Goal: Information Seeking & Learning: Find specific fact

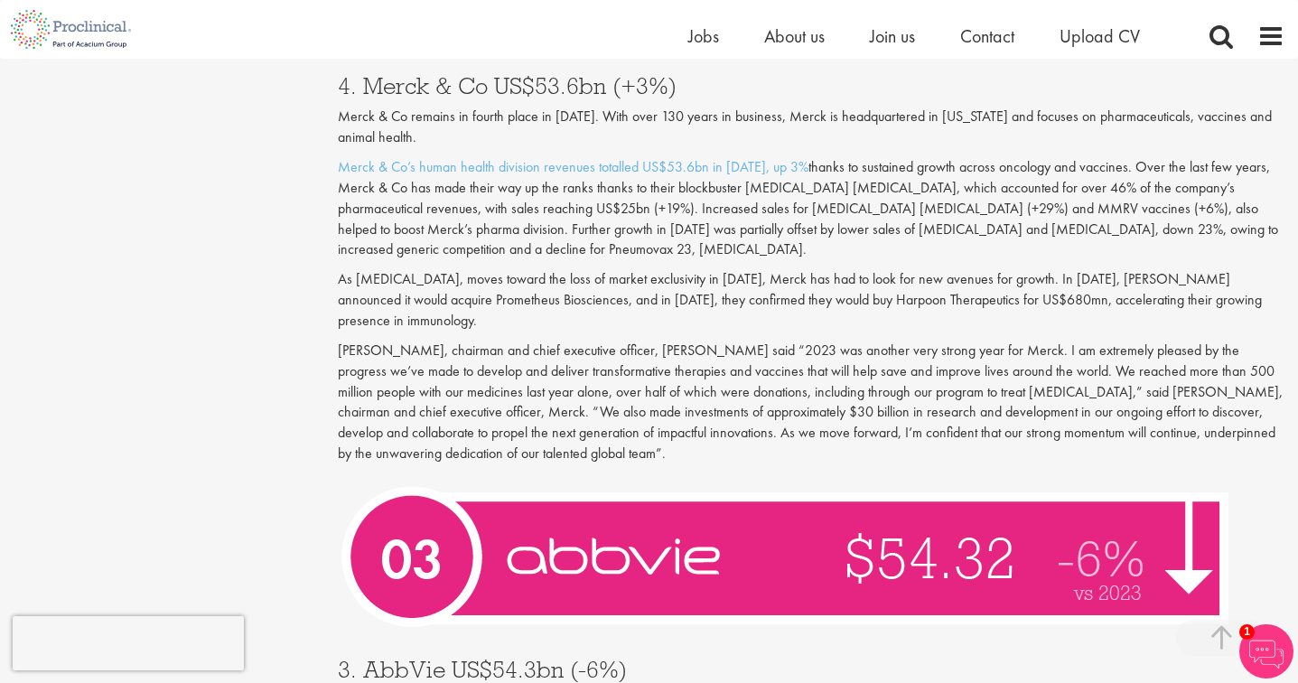
scroll to position [4789, 0]
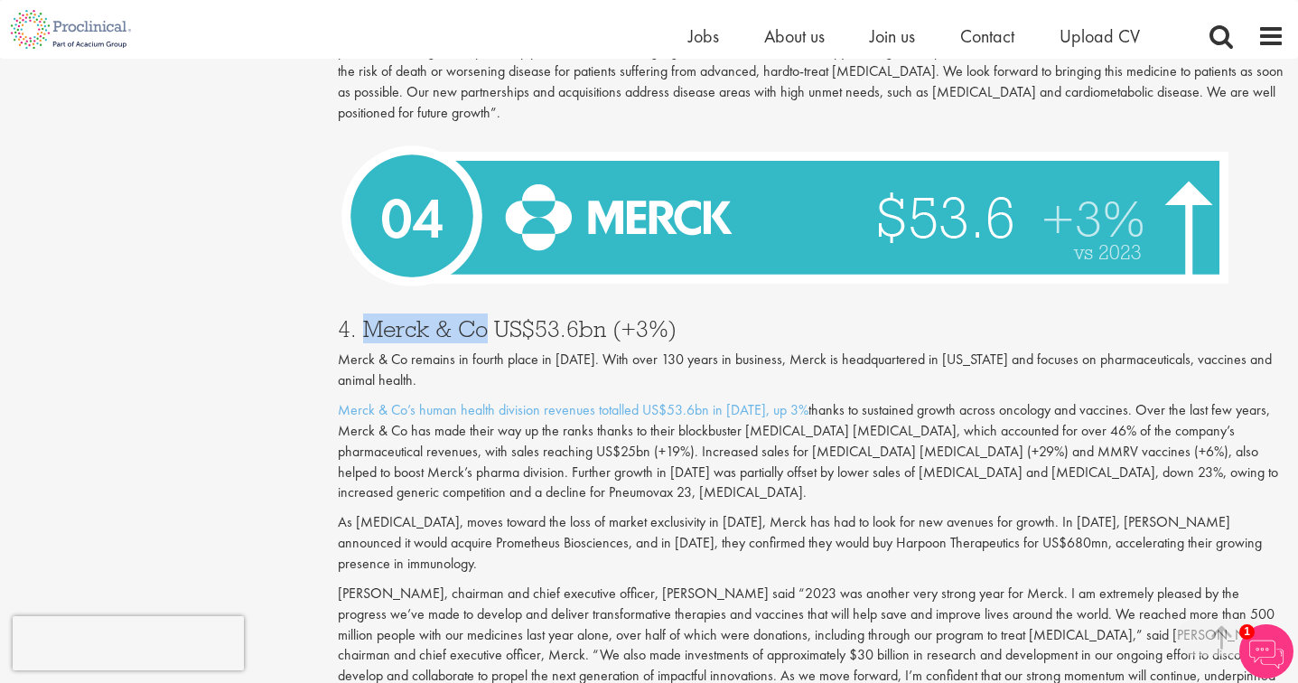
drag, startPoint x: 487, startPoint y: 288, endPoint x: 403, endPoint y: 299, distance: 84.7
click at [370, 317] on h3 "4. Merck & Co US$53.6bn (+3%)" at bounding box center [811, 328] width 947 height 23
copy h3 "Merck & Co"
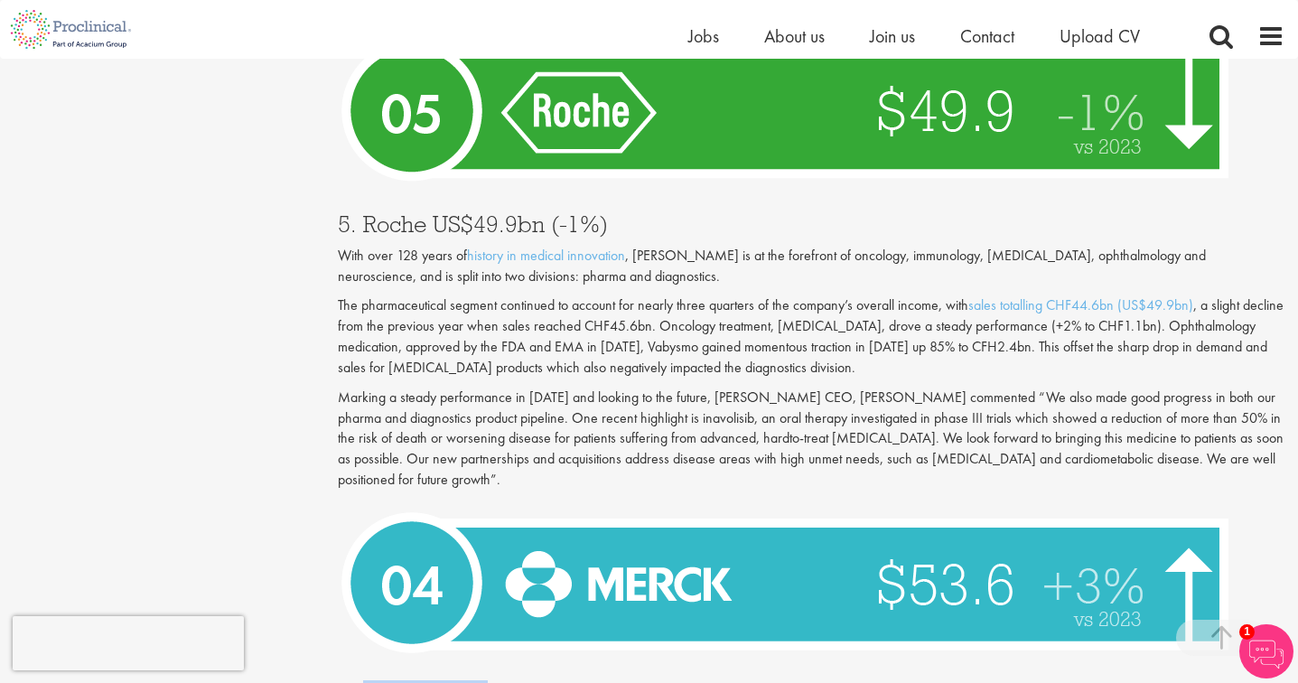
scroll to position [4247, 0]
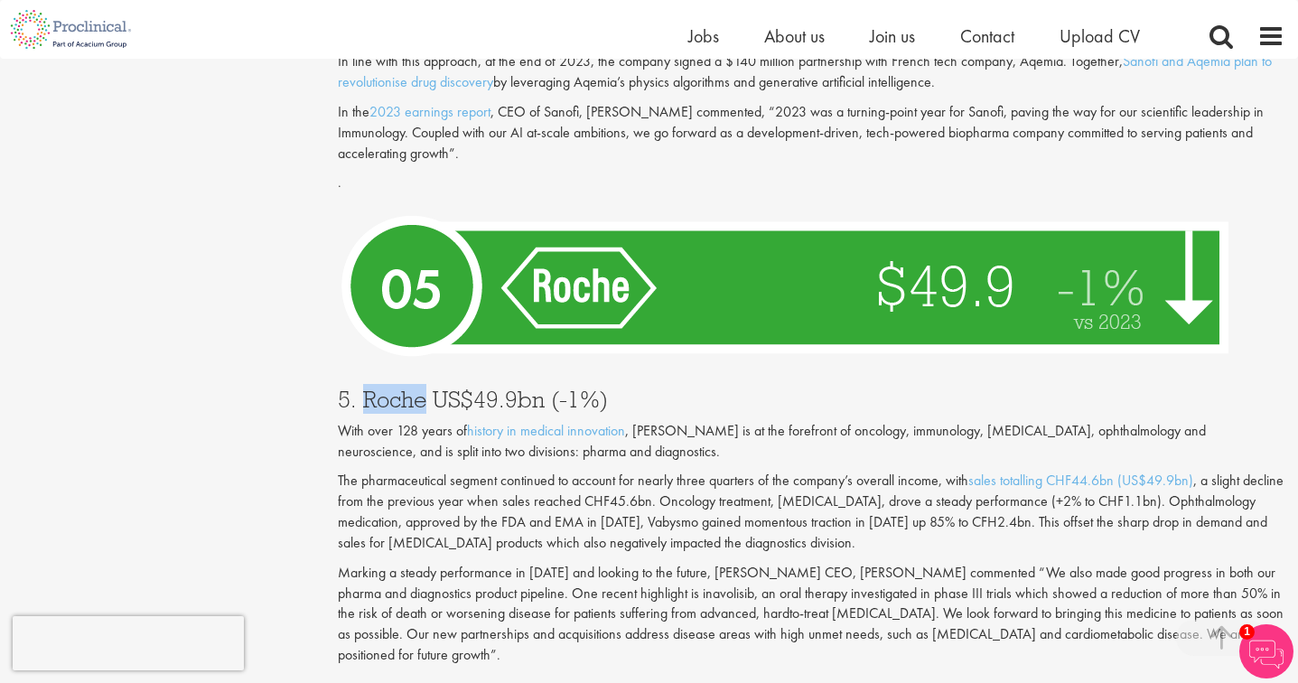
drag, startPoint x: 428, startPoint y: 366, endPoint x: 360, endPoint y: 361, distance: 68.8
click at [360, 388] on h3 "5. Roche US$49.9bn (-1%)" at bounding box center [811, 399] width 947 height 23
copy h3 "Roche"
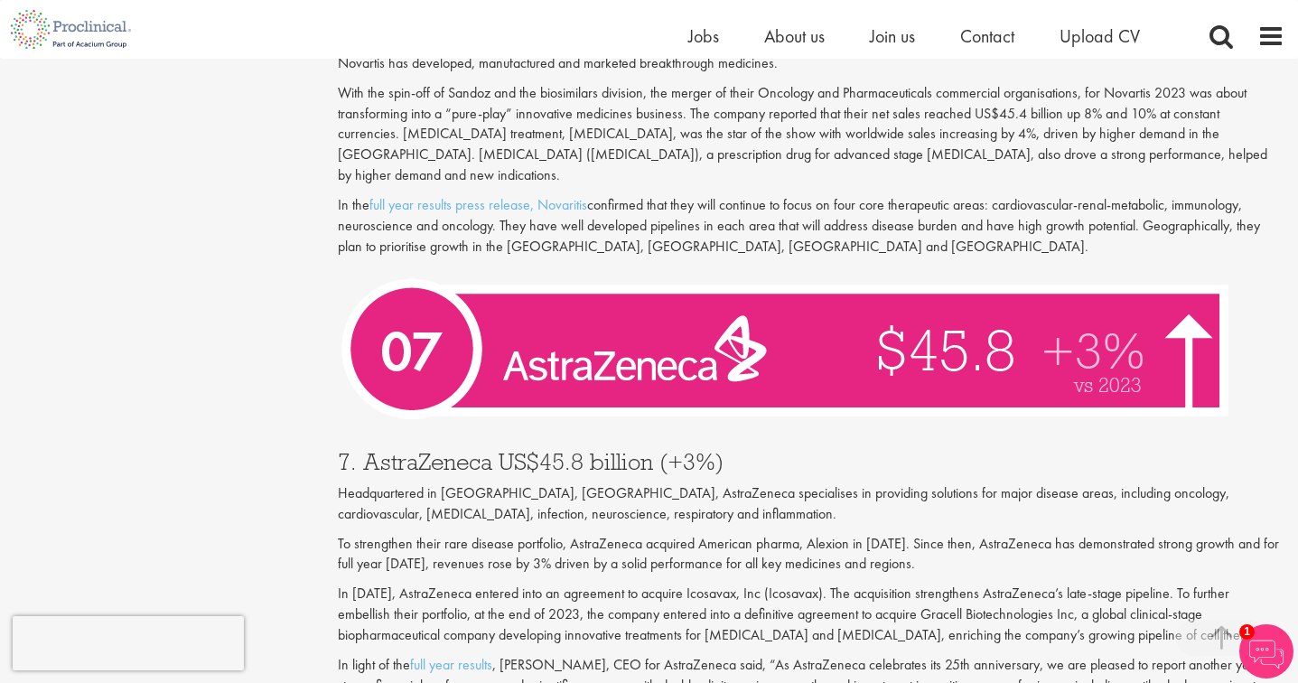
scroll to position [2982, 0]
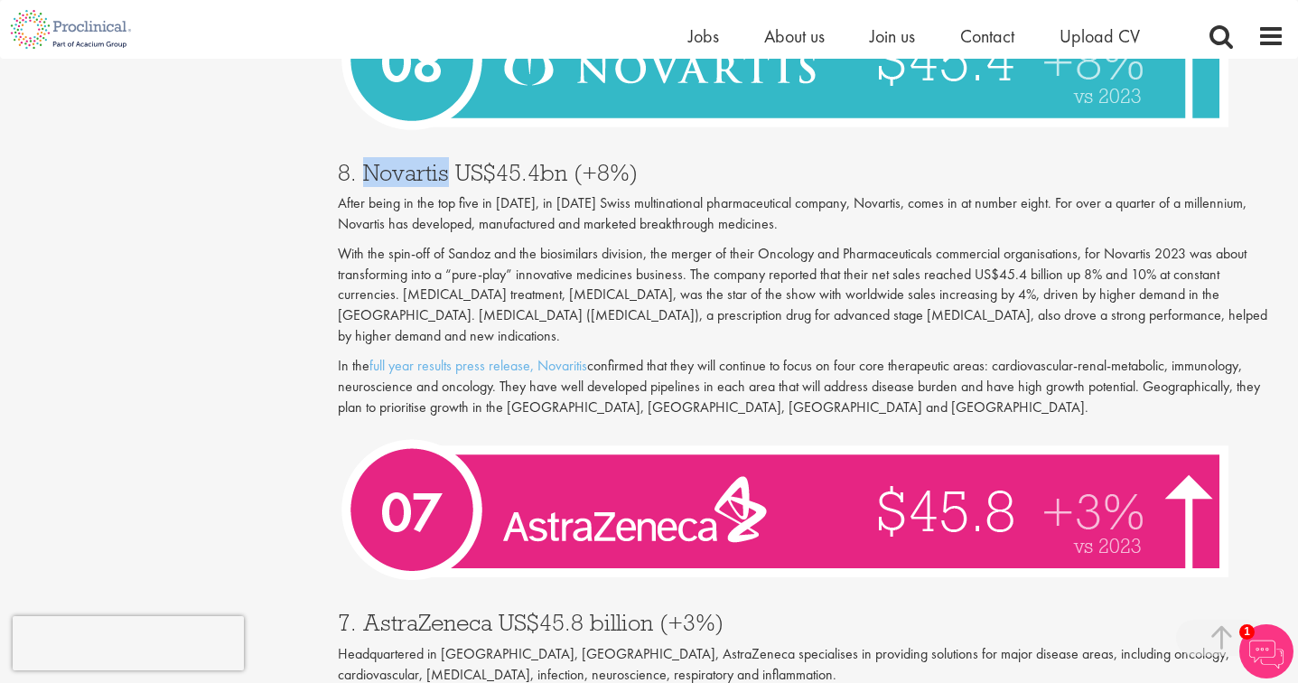
drag, startPoint x: 447, startPoint y: 158, endPoint x: 367, endPoint y: 157, distance: 80.4
click at [367, 161] on h3 "8. Novartis US$45.4bn (+8%)" at bounding box center [811, 172] width 947 height 23
copy h3 "Novartis"
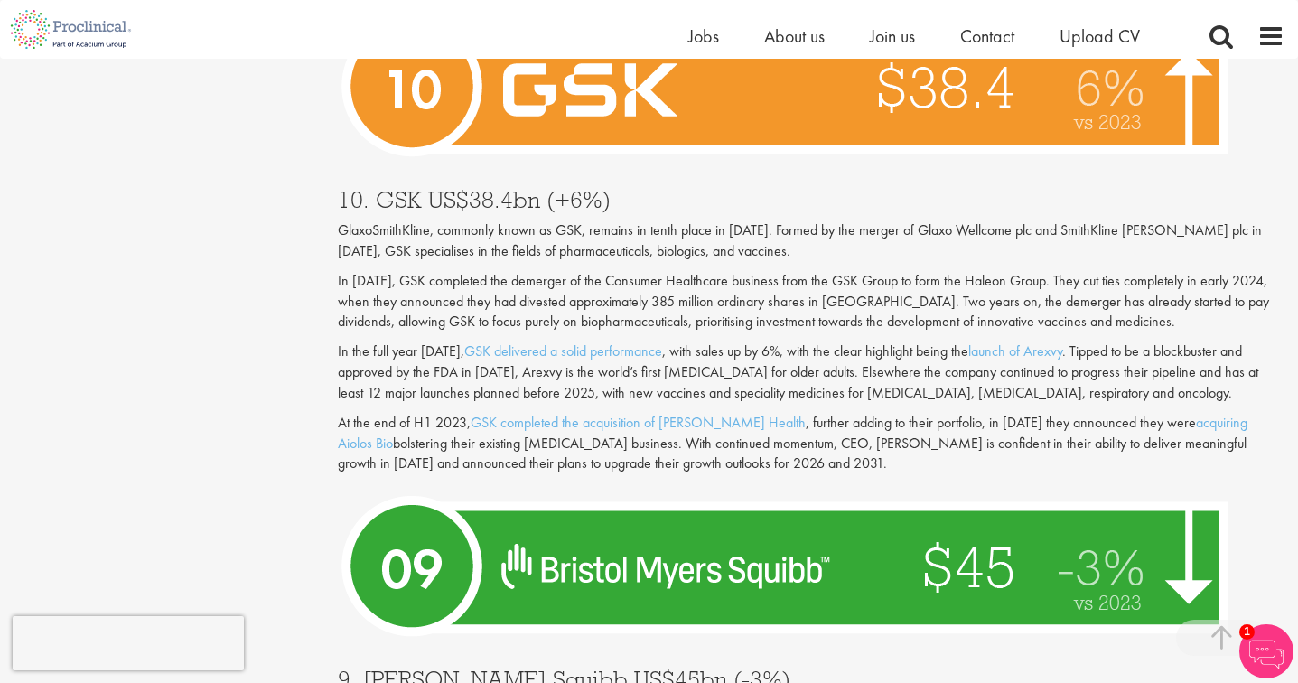
scroll to position [2259, 0]
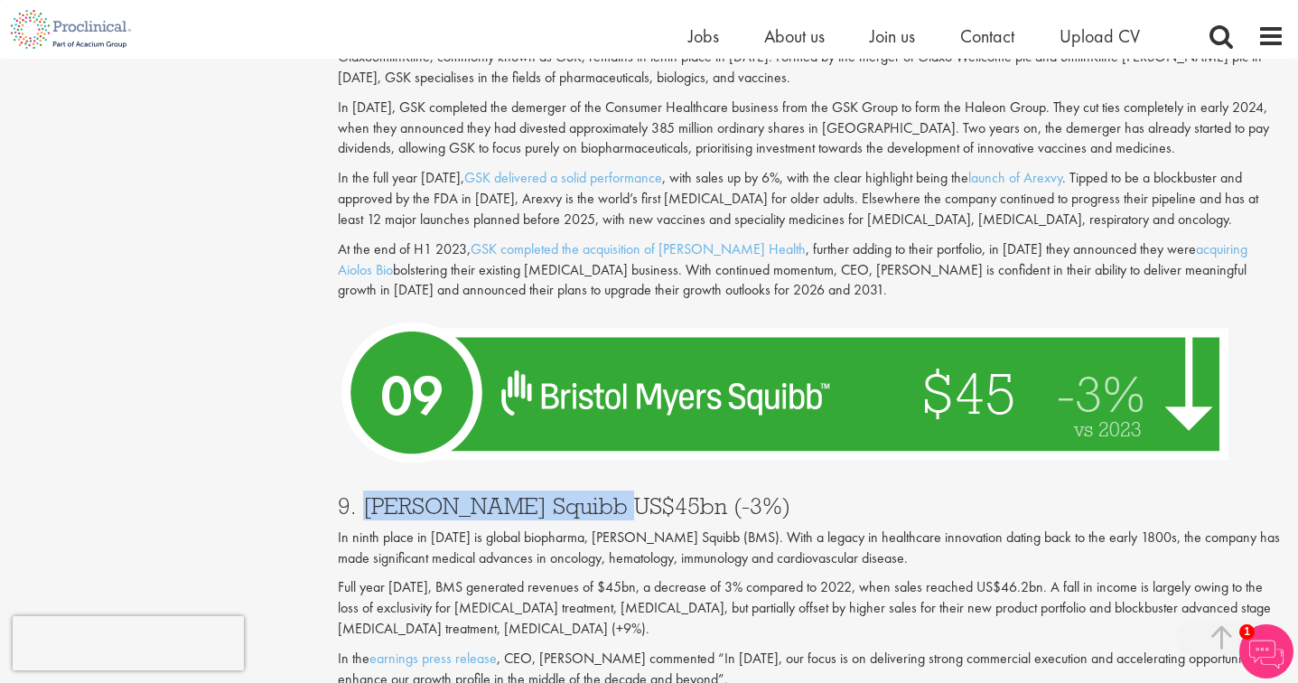
drag, startPoint x: 588, startPoint y: 486, endPoint x: 361, endPoint y: 496, distance: 227.0
click at [361, 496] on h3 "9. [PERSON_NAME] Squibb US$45bn (-3%)" at bounding box center [811, 505] width 947 height 23
copy h3 "[PERSON_NAME] Squibb"
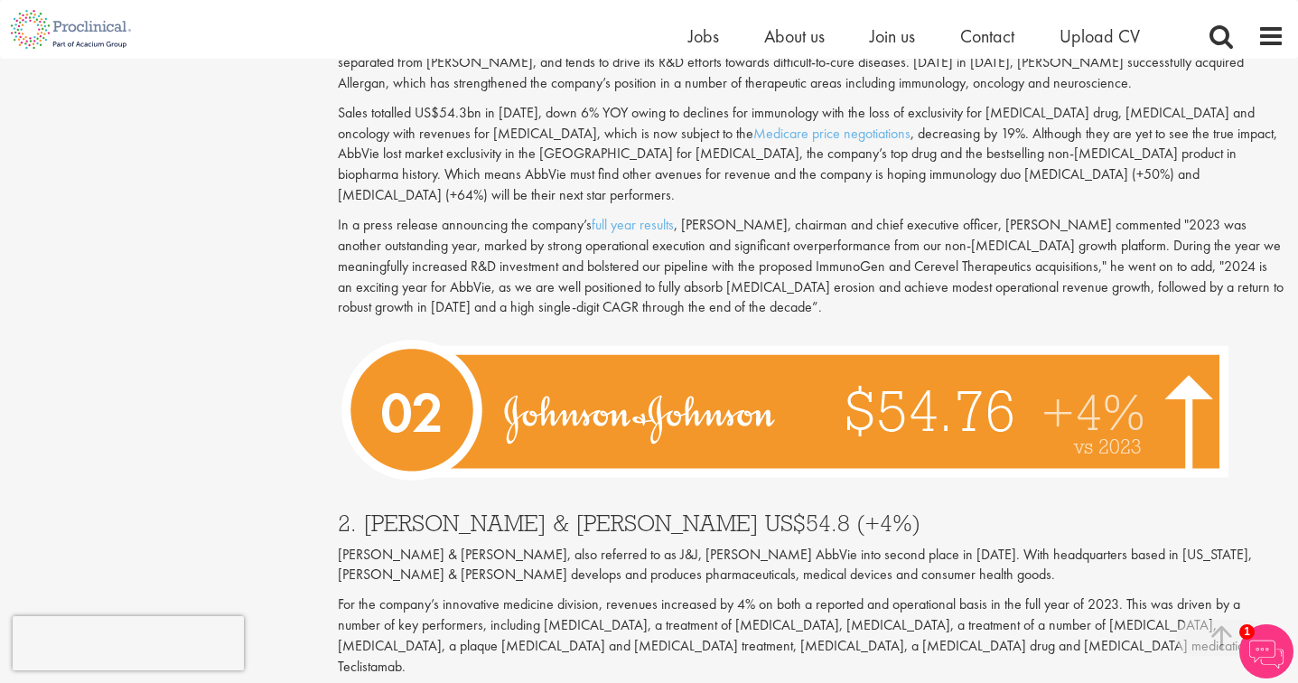
scroll to position [5692, 0]
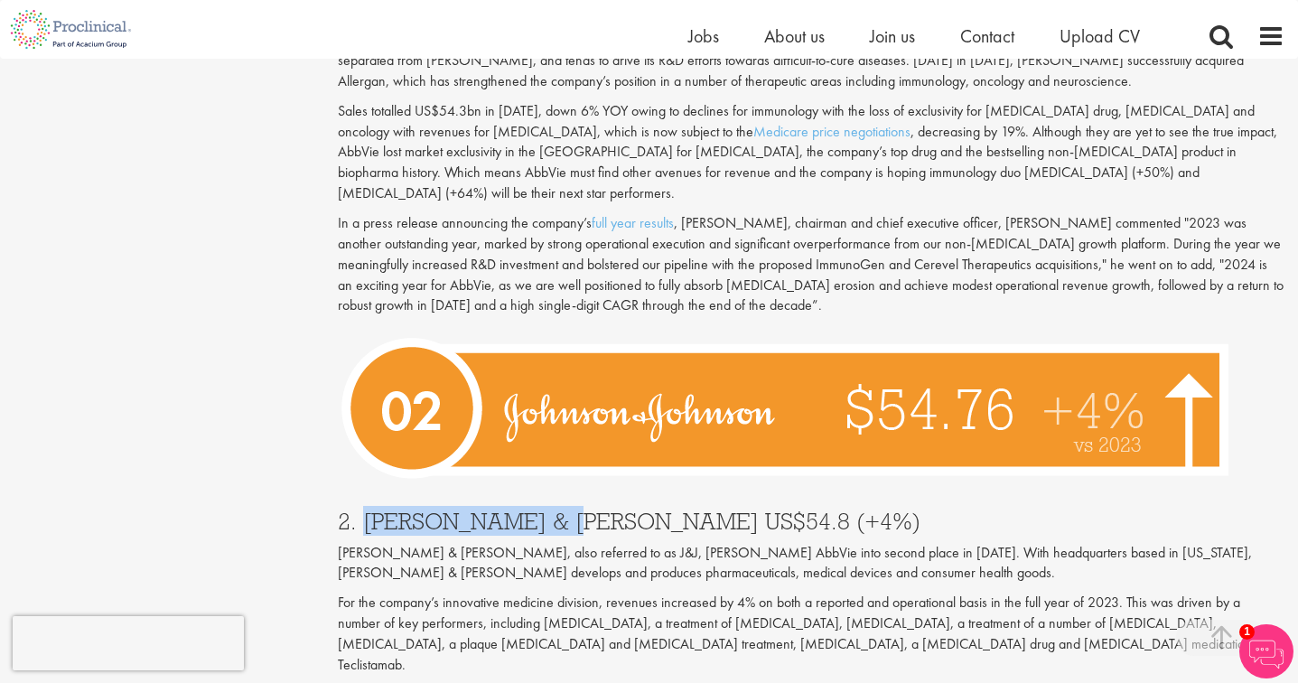
drag, startPoint x: 550, startPoint y: 443, endPoint x: 364, endPoint y: 446, distance: 186.2
click at [364, 510] on h3 "2. [PERSON_NAME] & [PERSON_NAME] US$54.8 (+4%)" at bounding box center [811, 521] width 947 height 23
copy h3 "[PERSON_NAME] & [PERSON_NAME]"
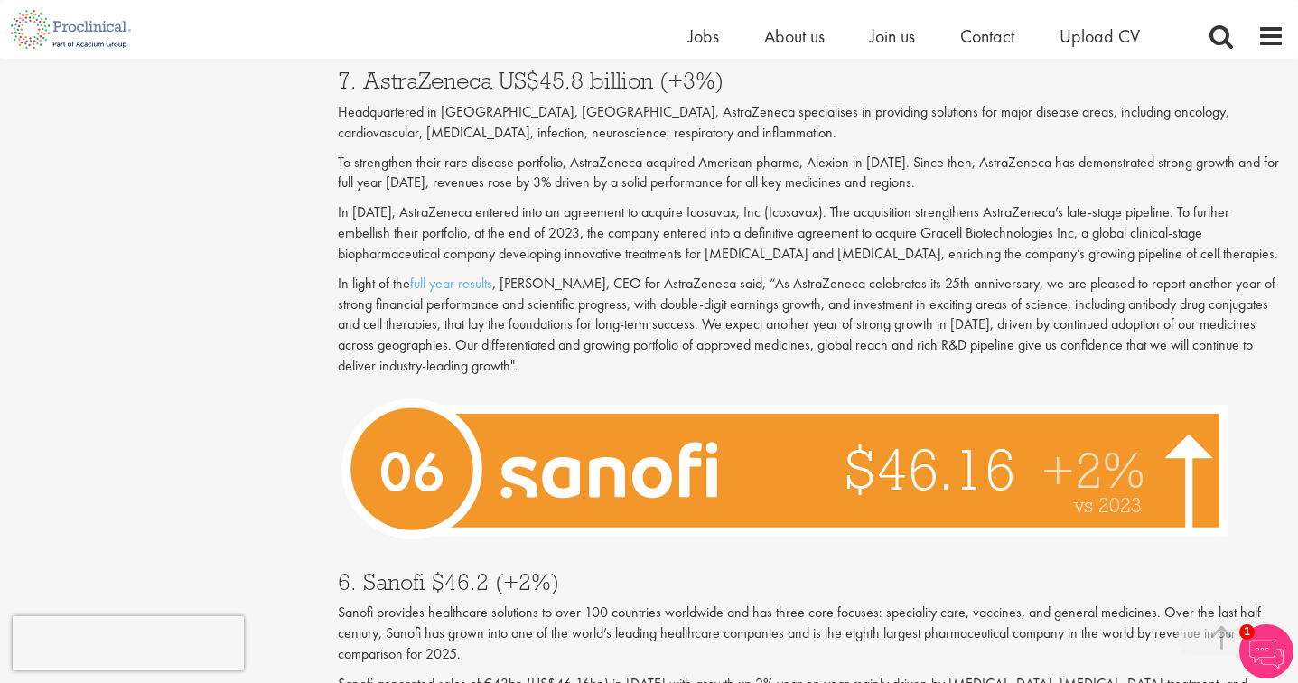
scroll to position [3072, 0]
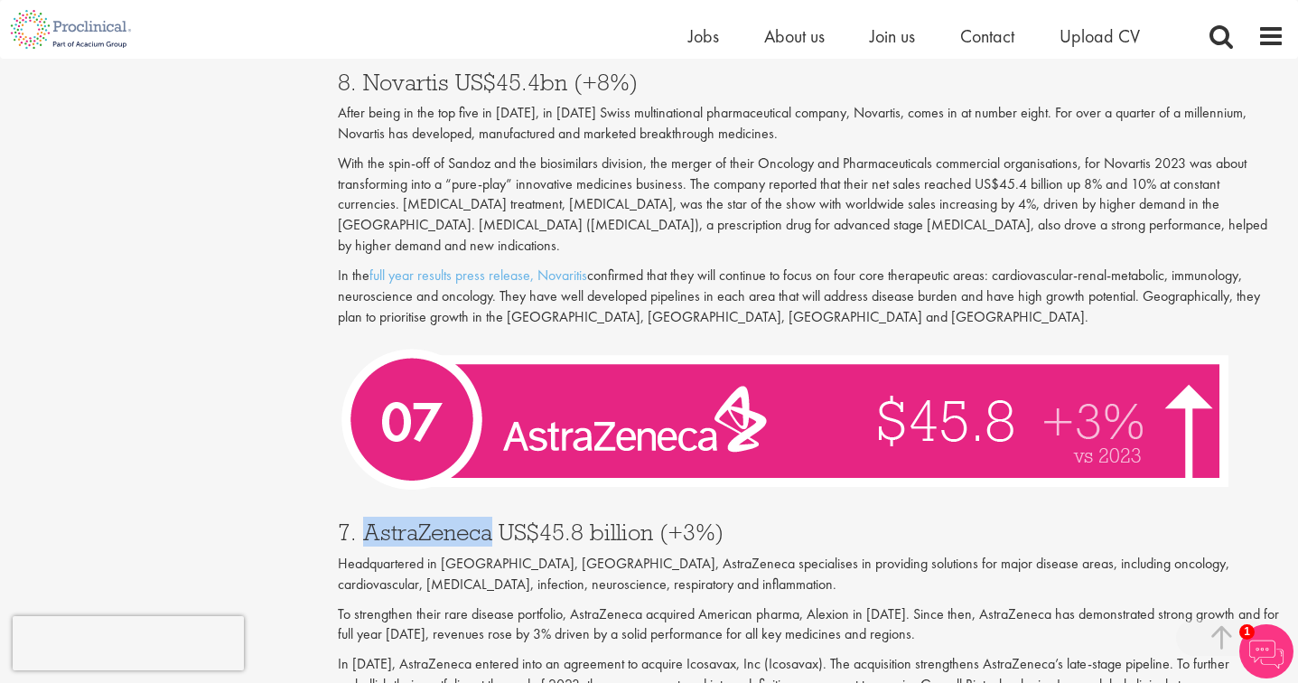
drag, startPoint x: 493, startPoint y: 493, endPoint x: 368, endPoint y: 495, distance: 125.6
click at [368, 520] on h3 "7. AstraZeneca US$45.8 billion (+3%)" at bounding box center [811, 531] width 947 height 23
copy h3 "AstraZeneca"
click at [37, 530] on div "Content types Quizzes Blogs Guidebooks Videos Infographics Case studies Press r…" at bounding box center [649, 678] width 1298 height 7114
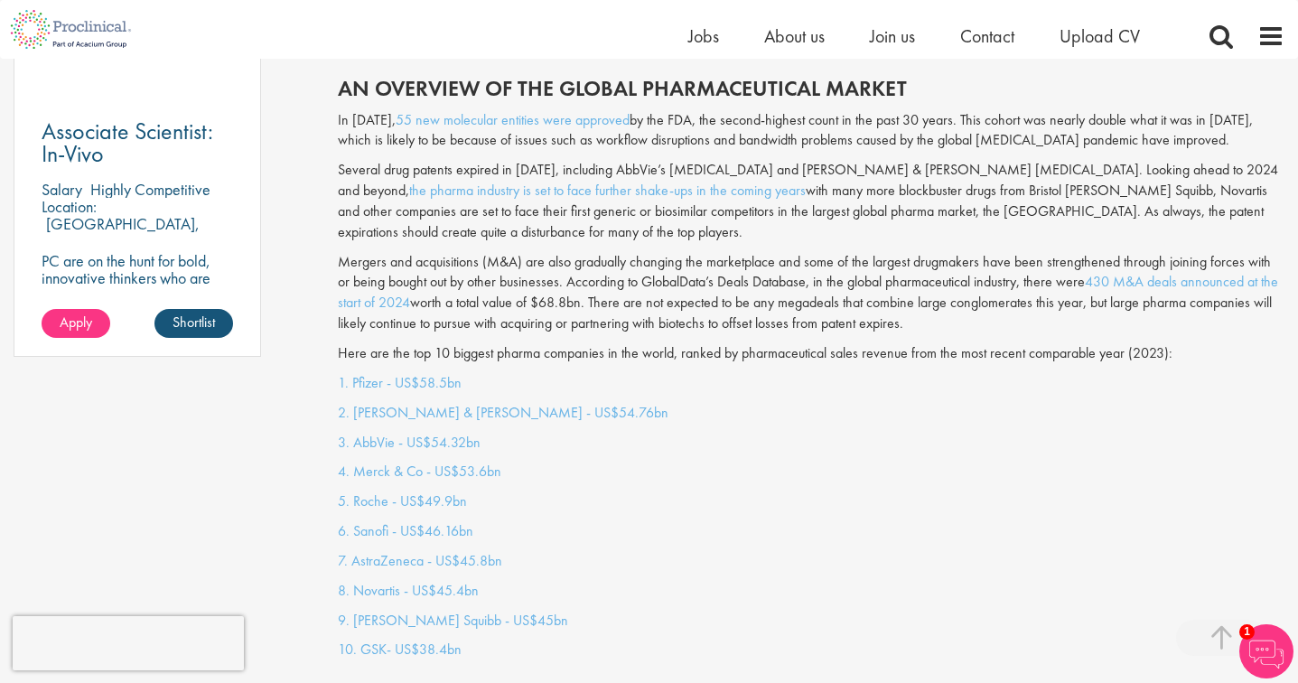
scroll to position [1355, 0]
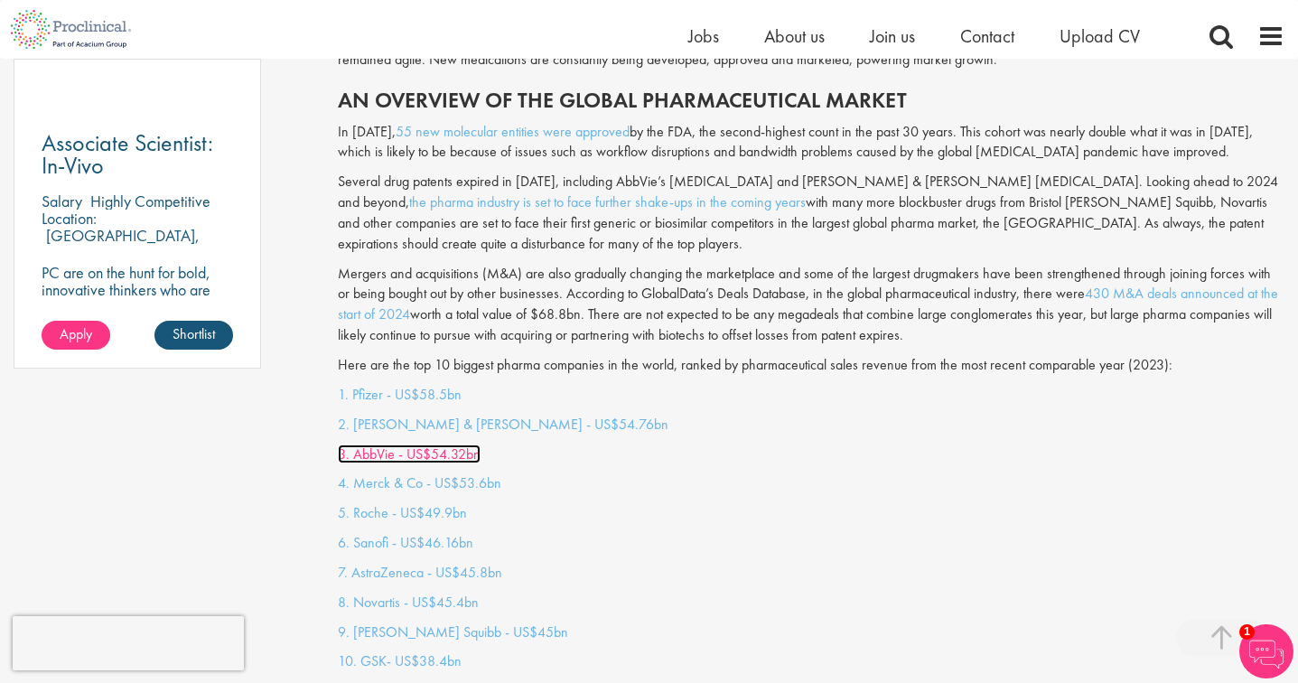
click at [379, 445] on link "3. AbbVie - US$54.32bn" at bounding box center [409, 454] width 143 height 19
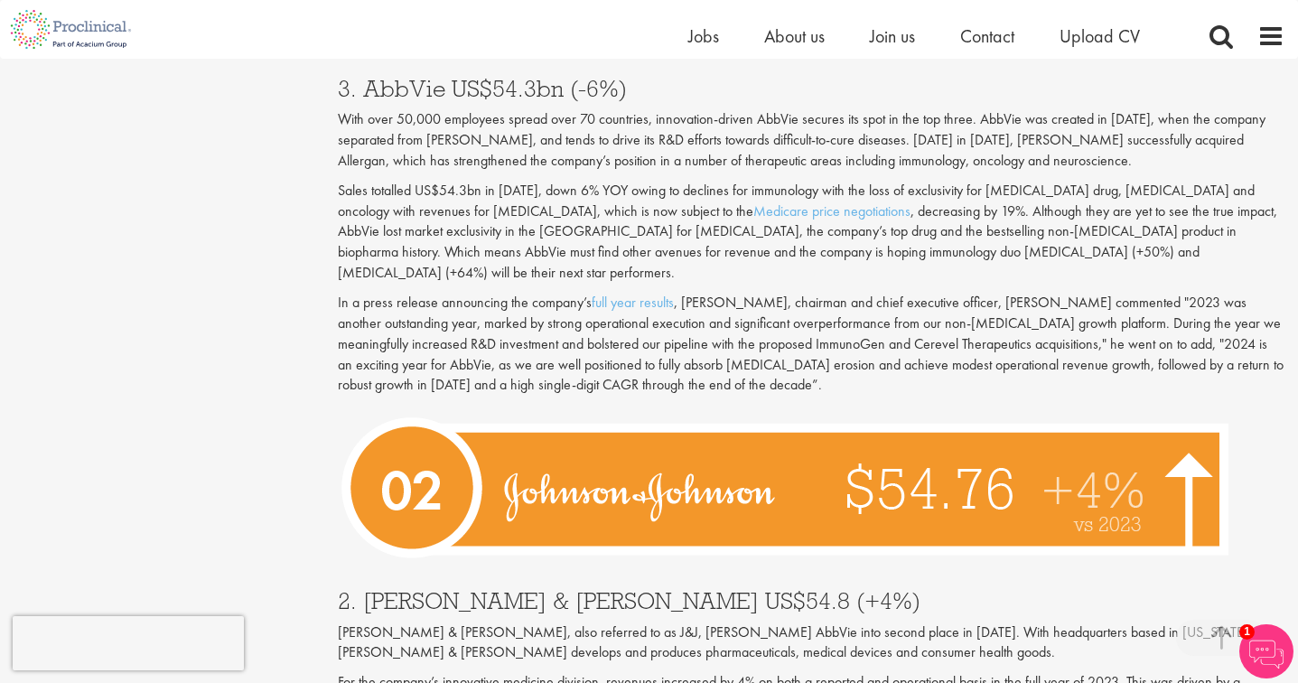
scroll to position [5356, 0]
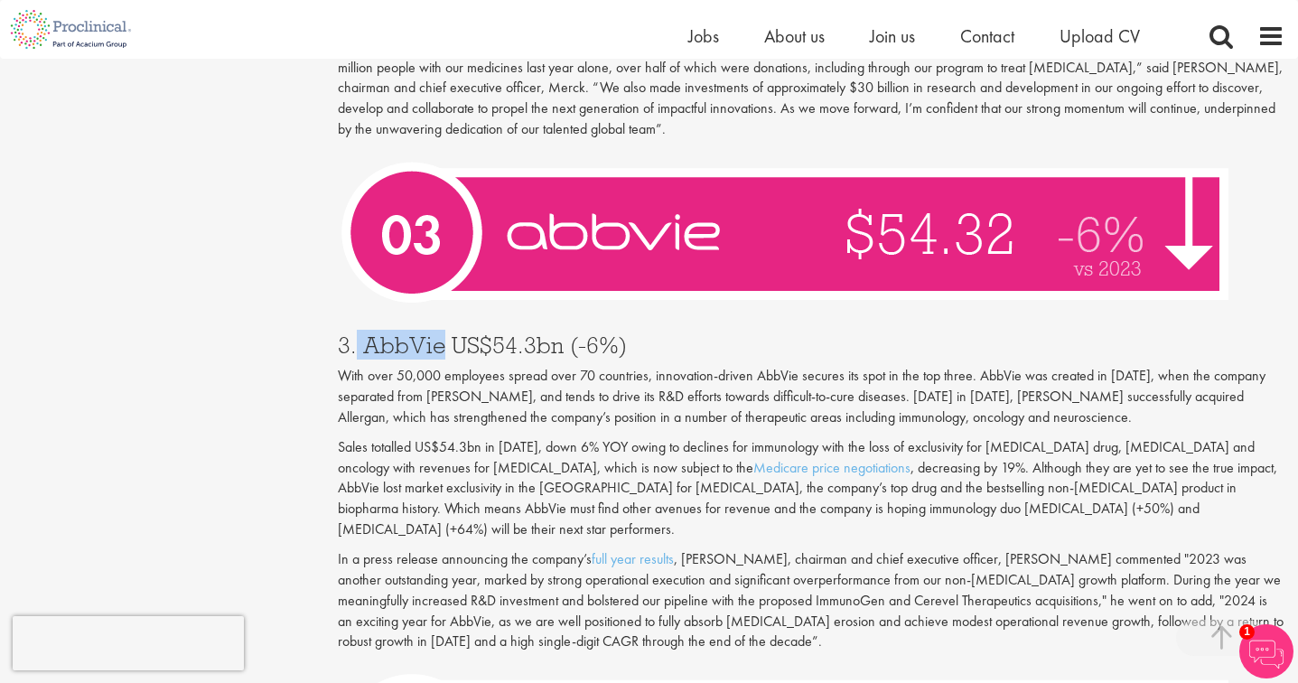
drag, startPoint x: 445, startPoint y: 288, endPoint x: 355, endPoint y: 294, distance: 90.5
click at [355, 333] on h3 "3. AbbVie US$54.3bn (-6%)" at bounding box center [811, 344] width 947 height 23
copy h3 "AbbVie"
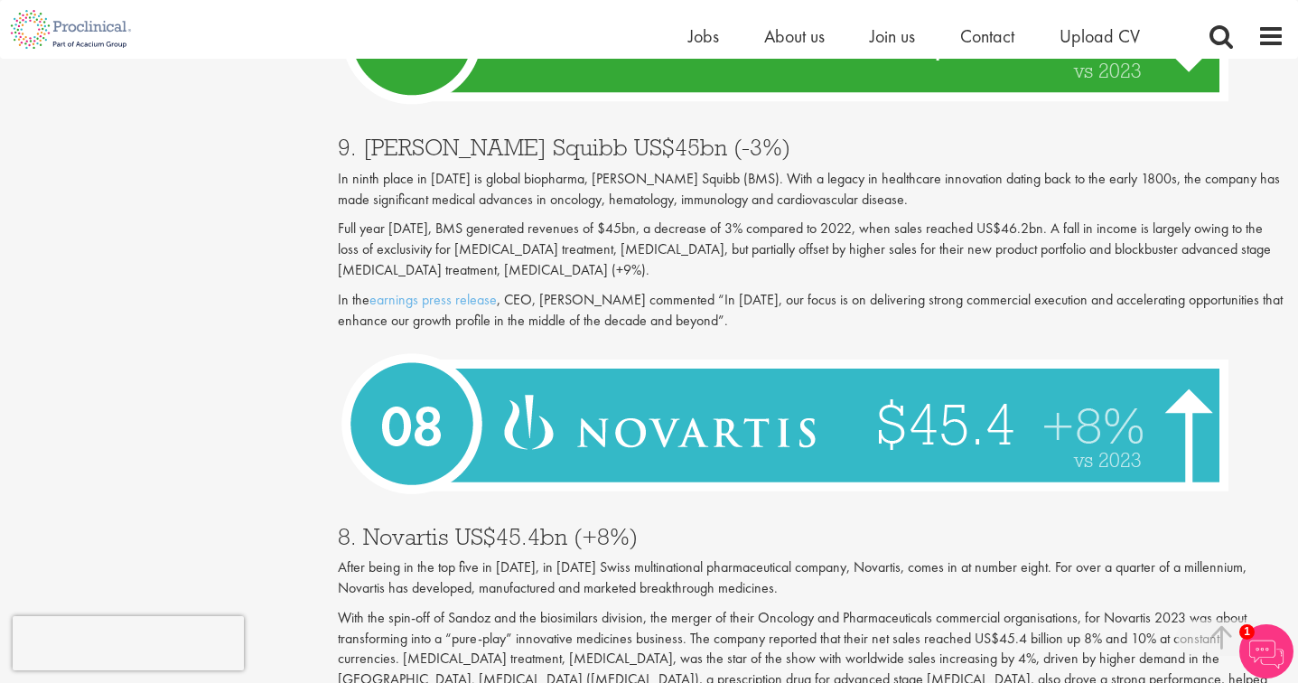
scroll to position [2587, 0]
